Goal: Task Accomplishment & Management: Manage account settings

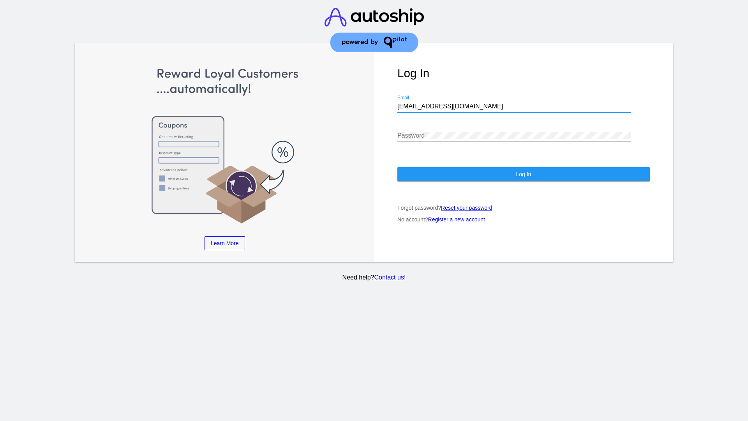
type input "jr@patternsinthecloud.com"
click at [523, 174] on span "Log In" at bounding box center [523, 174] width 15 height 6
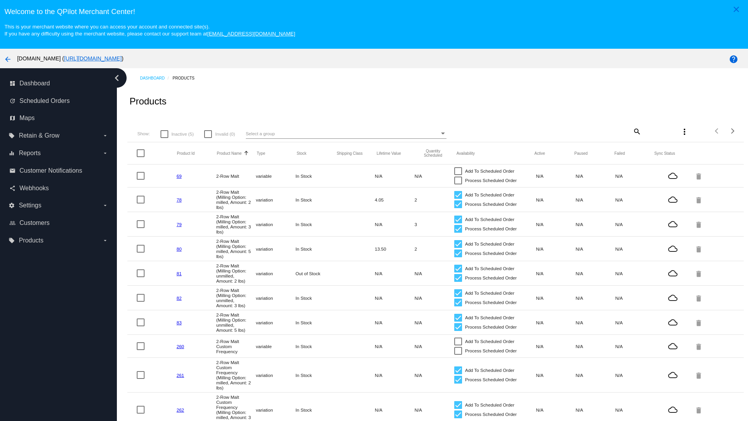
click at [177, 134] on span "Inactive (5)" at bounding box center [182, 133] width 22 height 9
click at [164, 138] on input "Inactive (5)" at bounding box center [164, 138] width 0 height 0
checkbox input "true"
click at [636, 131] on mat-icon "search" at bounding box center [636, 131] width 9 height 12
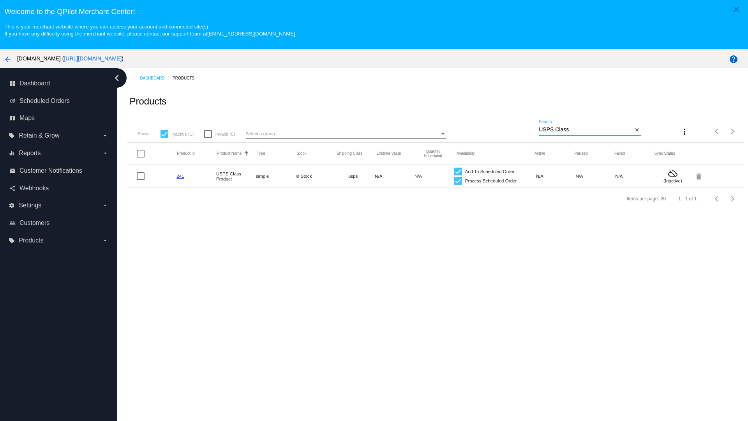
type input "Variable Enable"
